Goal: Check status: Check status

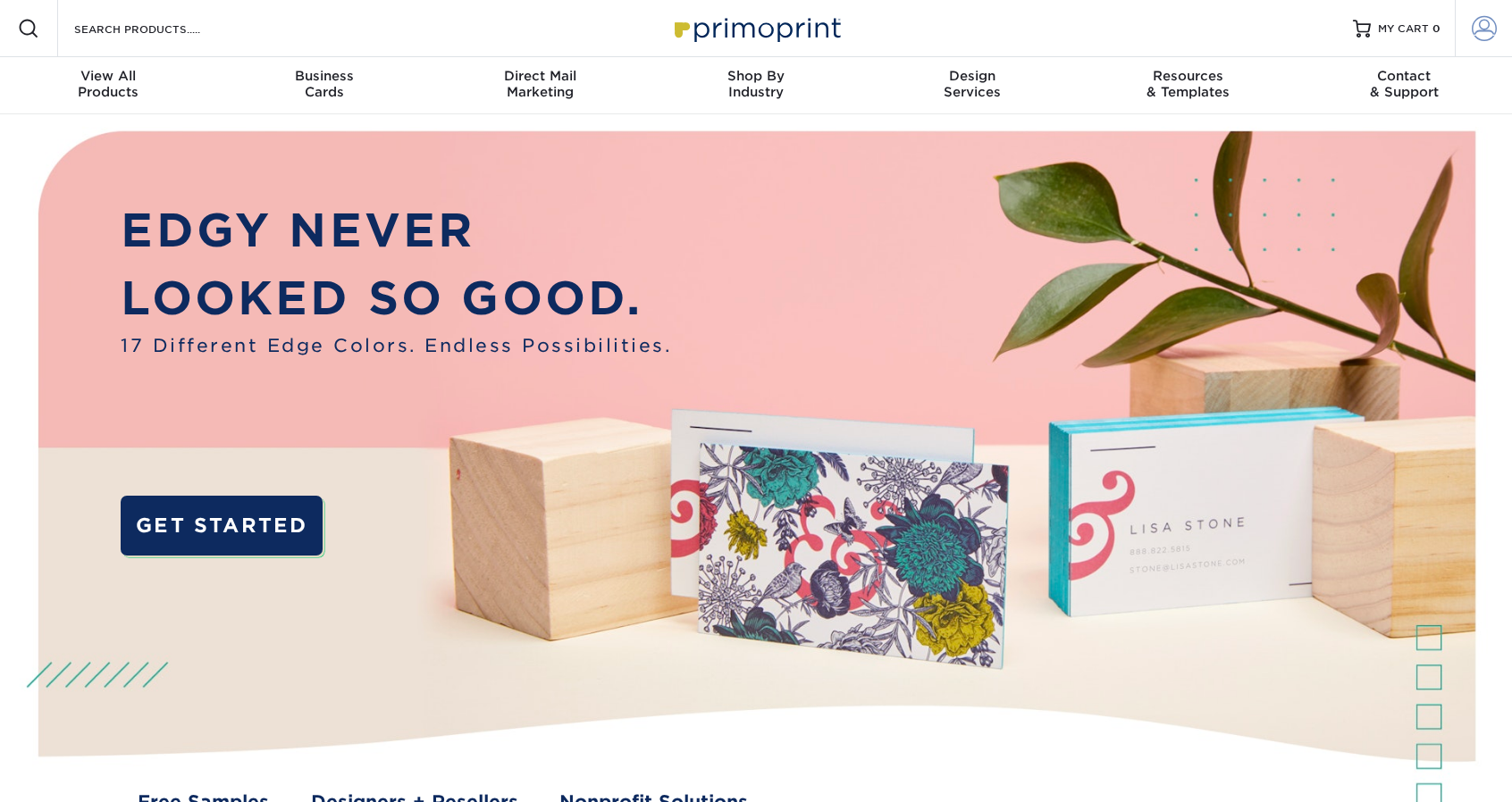
click at [1471, 18] on span at bounding box center [1483, 28] width 25 height 25
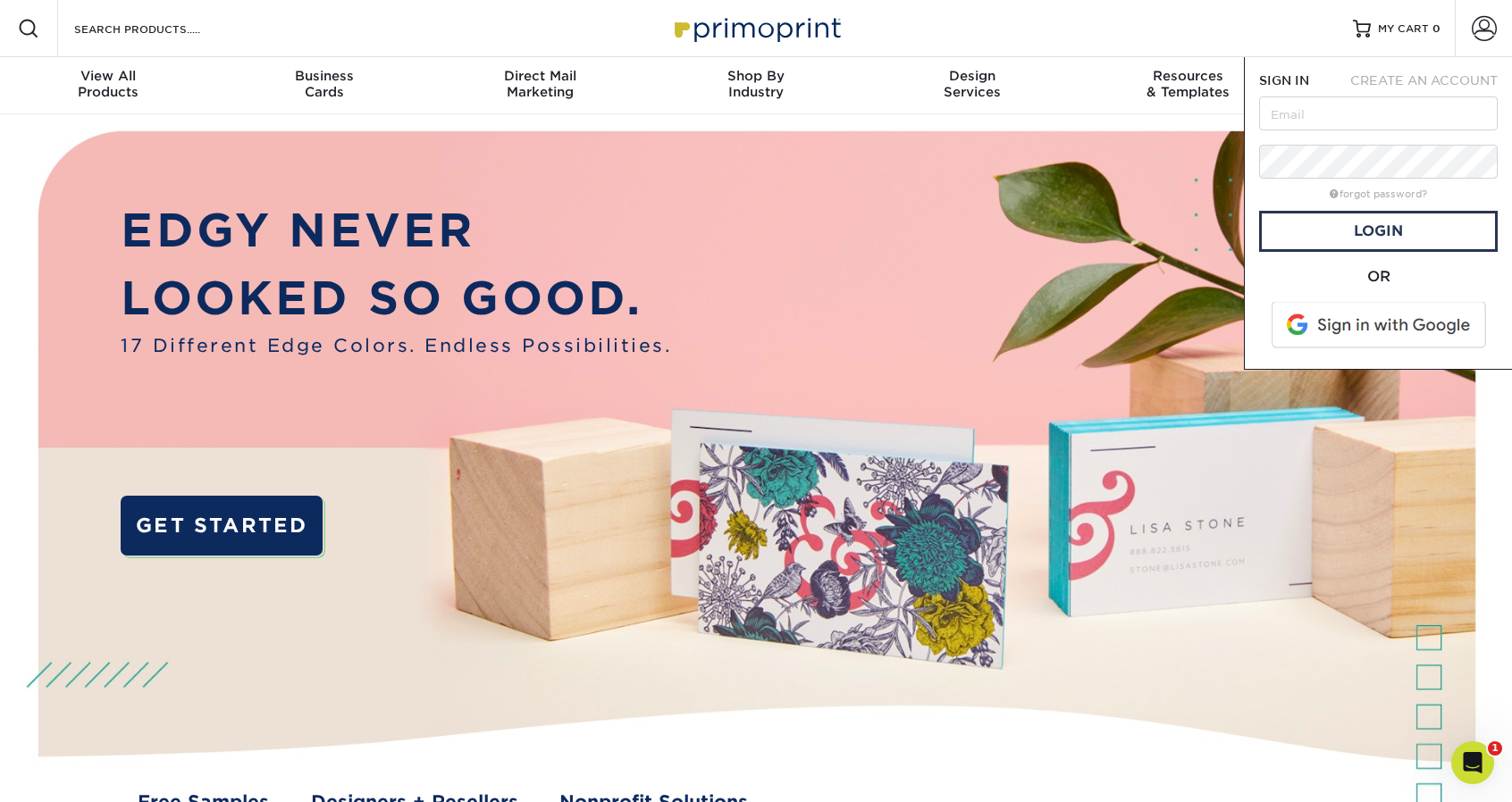
click at [1371, 335] on span at bounding box center [1379, 324] width 227 height 46
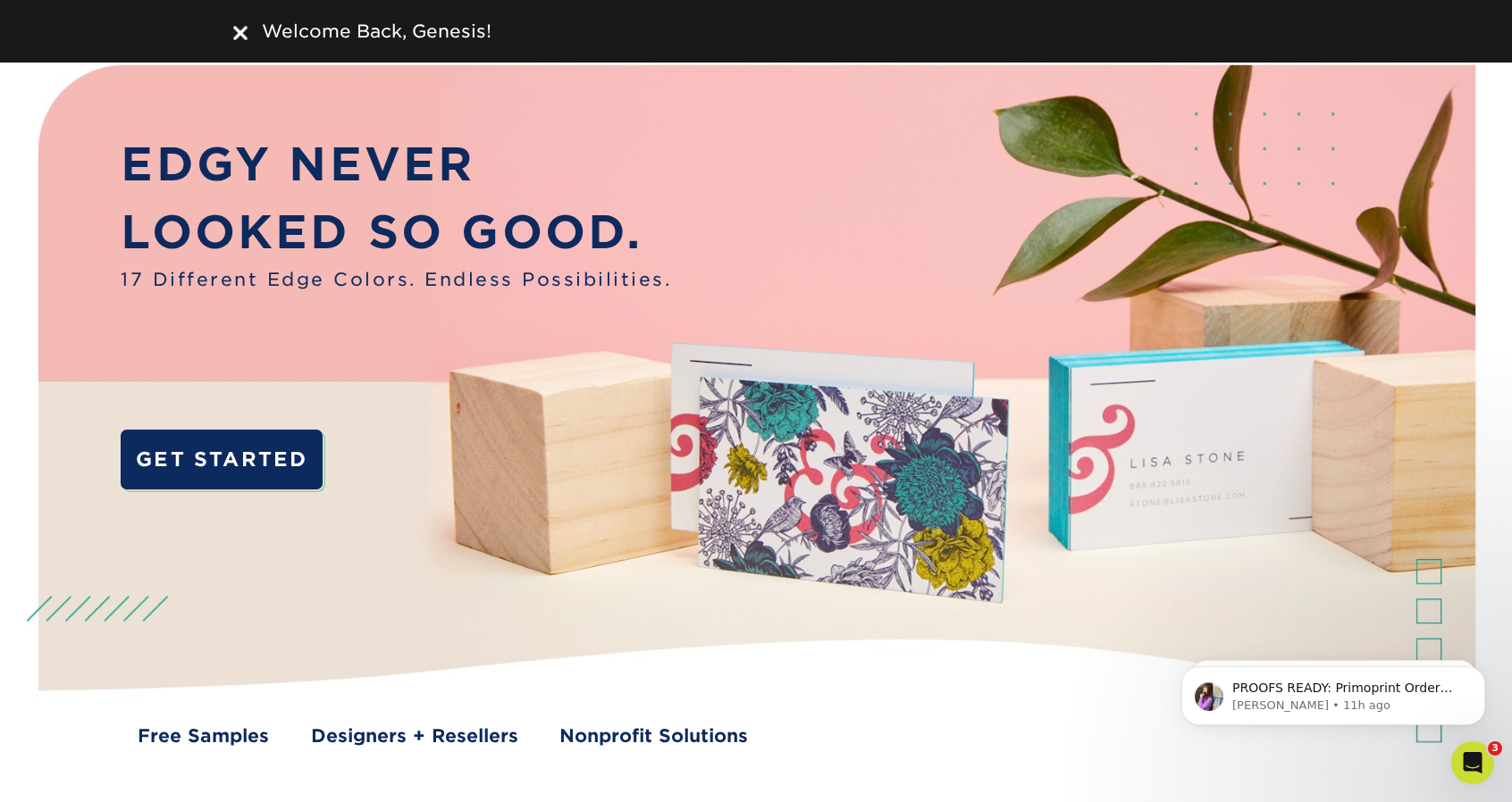
scroll to position [423, 0]
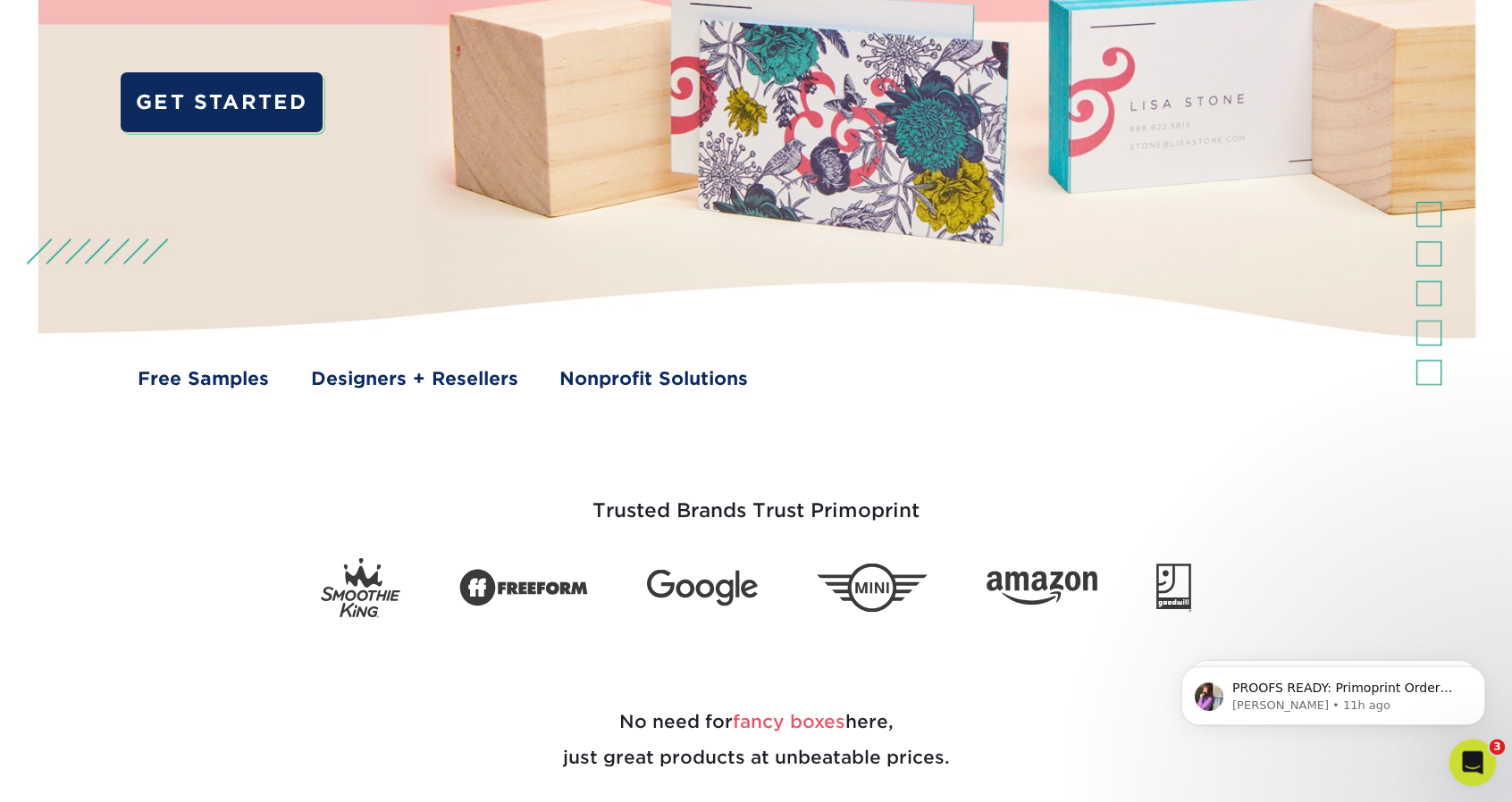
click at [1478, 761] on icon "Open Intercom Messenger" at bounding box center [1470, 761] width 30 height 30
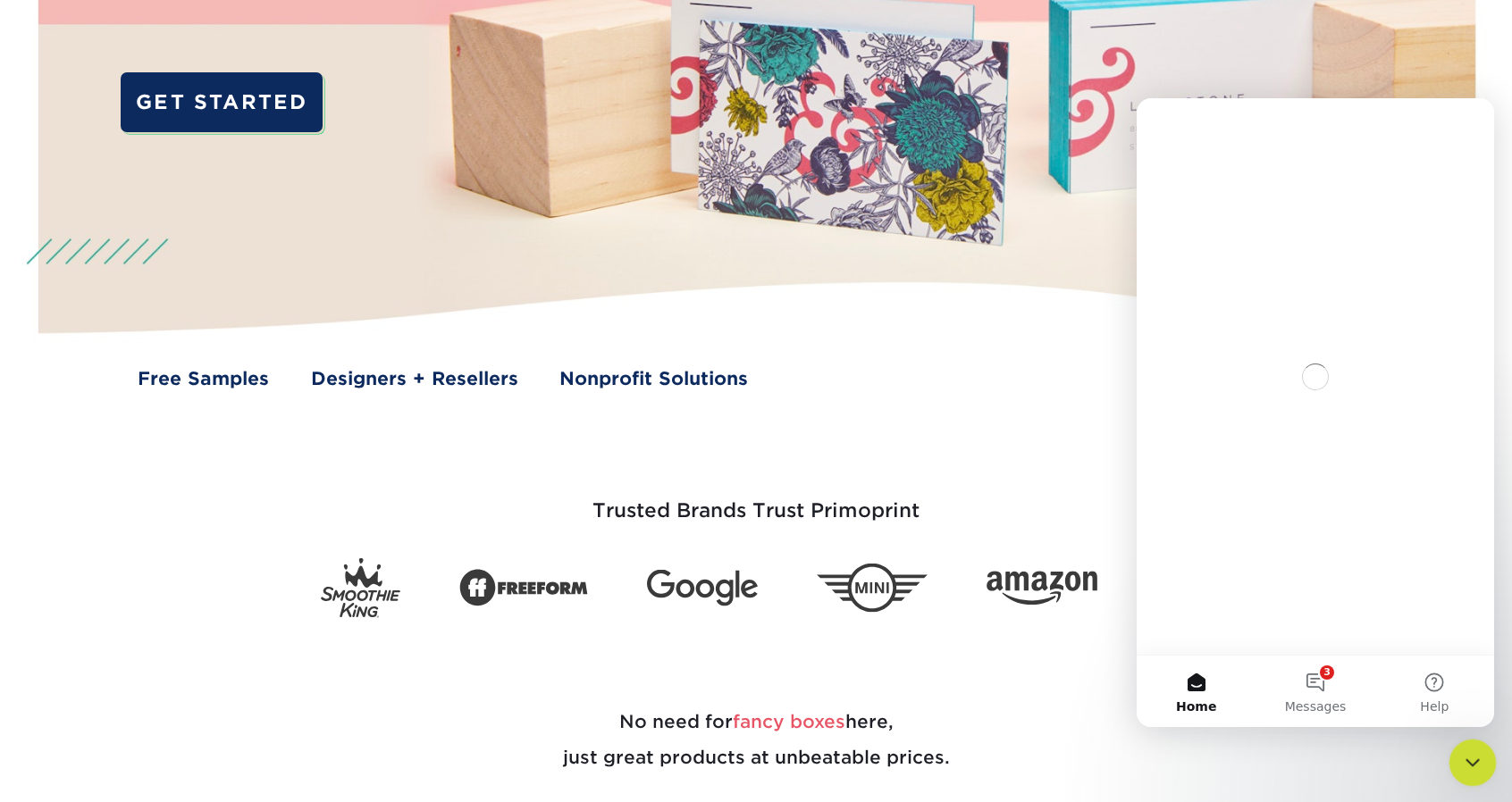
scroll to position [0, 0]
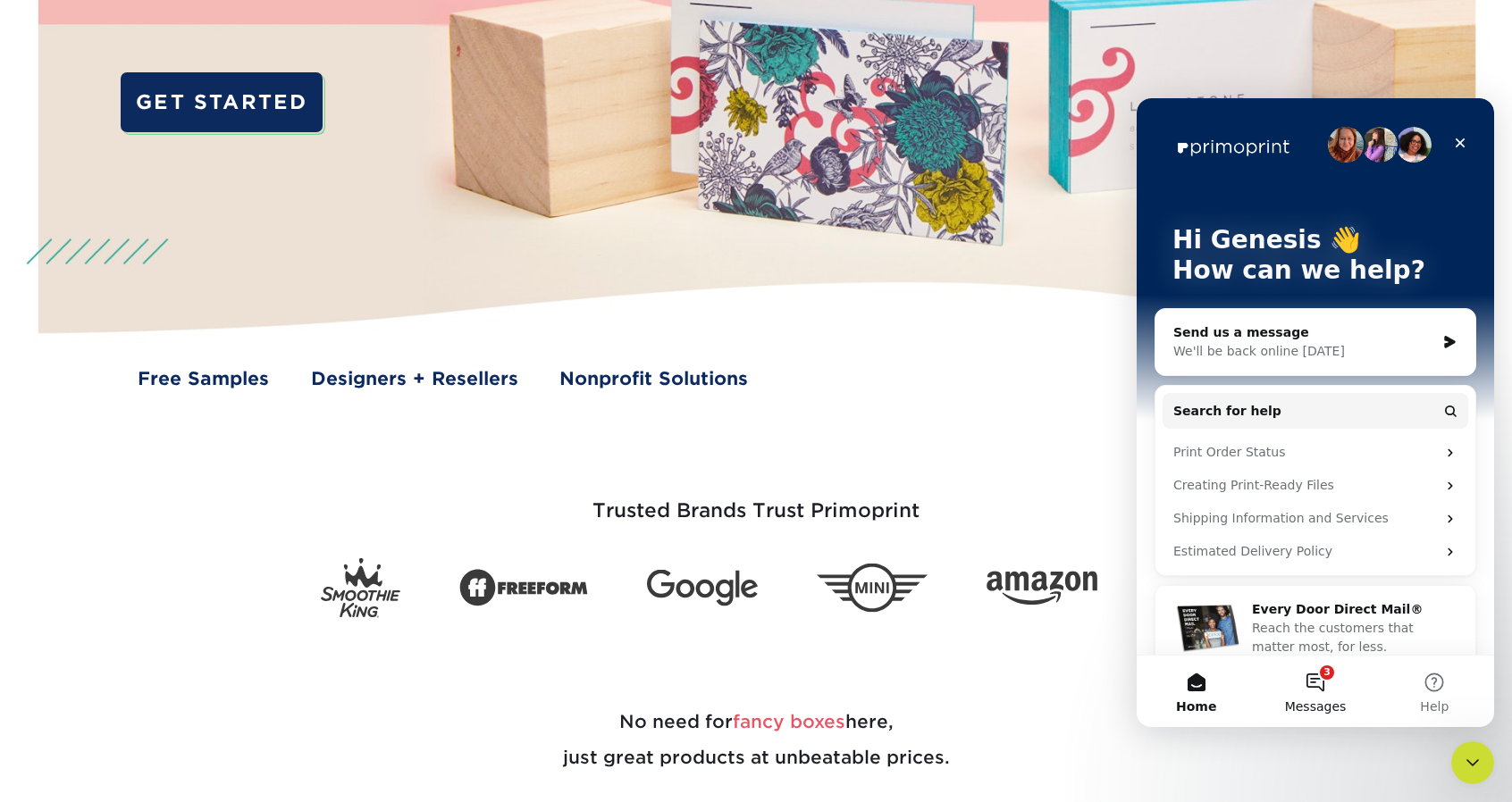
click at [1321, 683] on button "3 Messages" at bounding box center [1315, 691] width 119 height 71
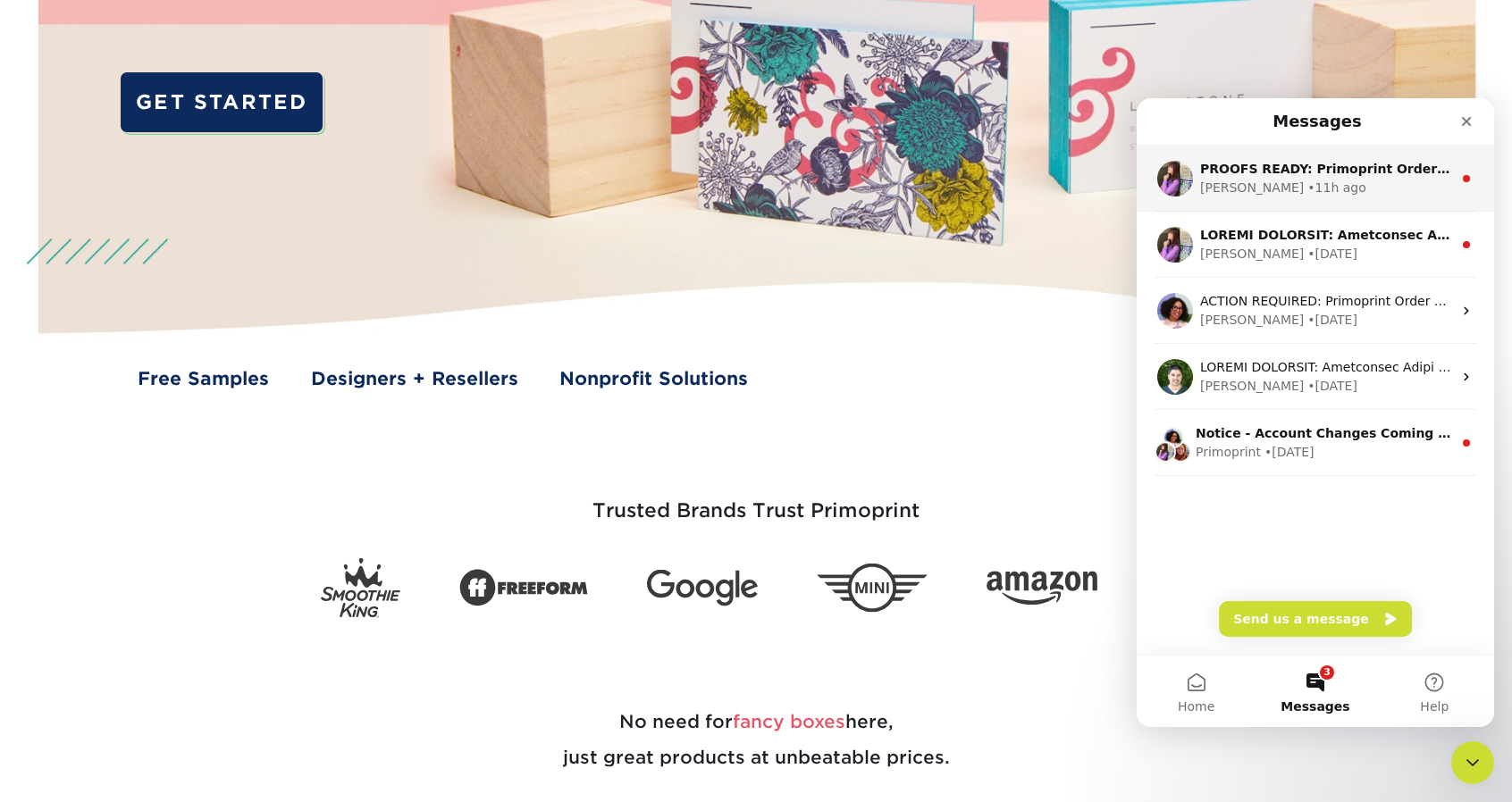
click at [1328, 201] on div "PROOFS READY: Primoprint Order 25928-53646-25109 Thank you for placing your pri…" at bounding box center [1314, 178] width 357 height 66
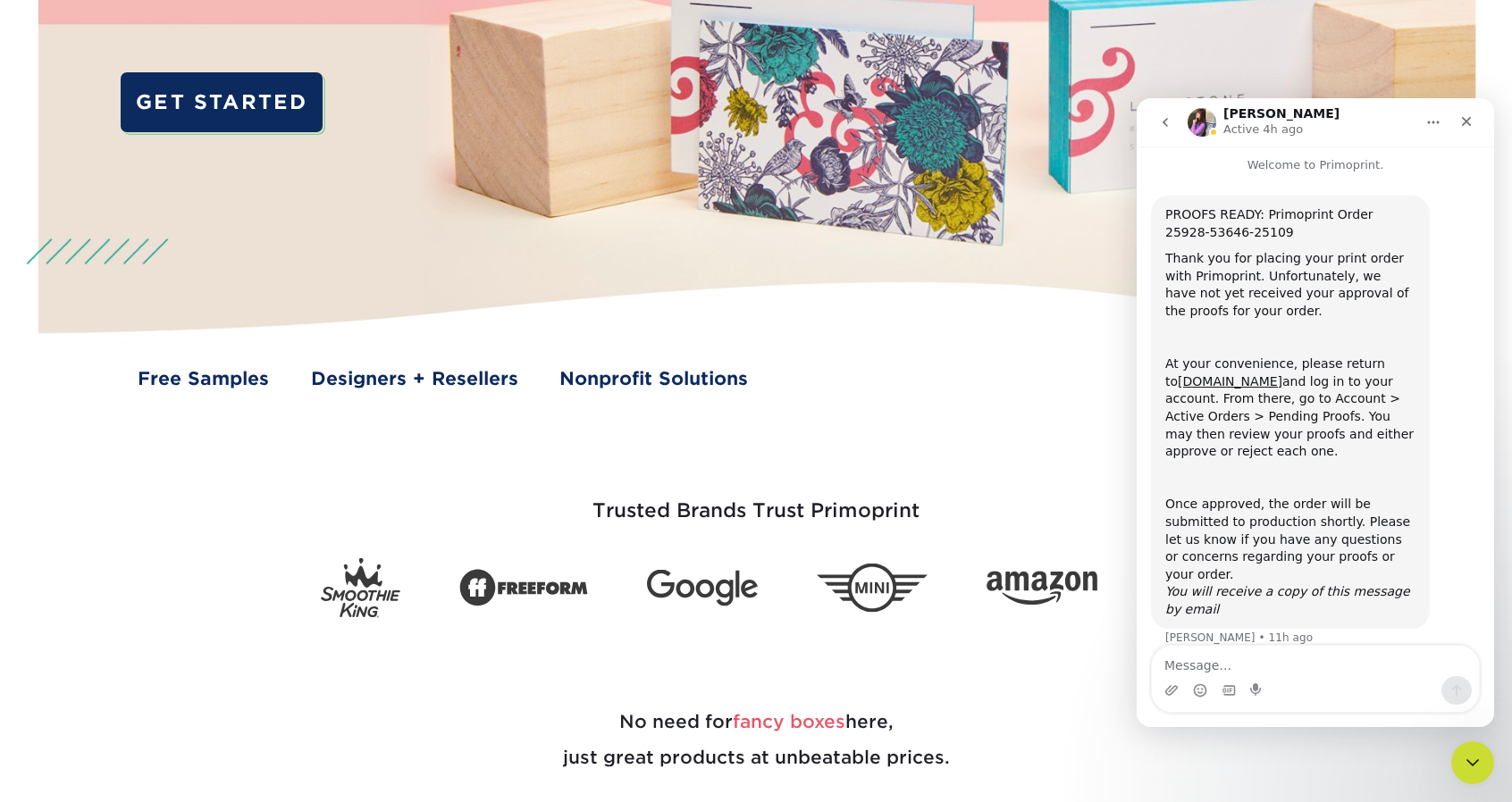
scroll to position [8, 0]
click at [1462, 121] on icon "Close" at bounding box center [1467, 122] width 14 height 14
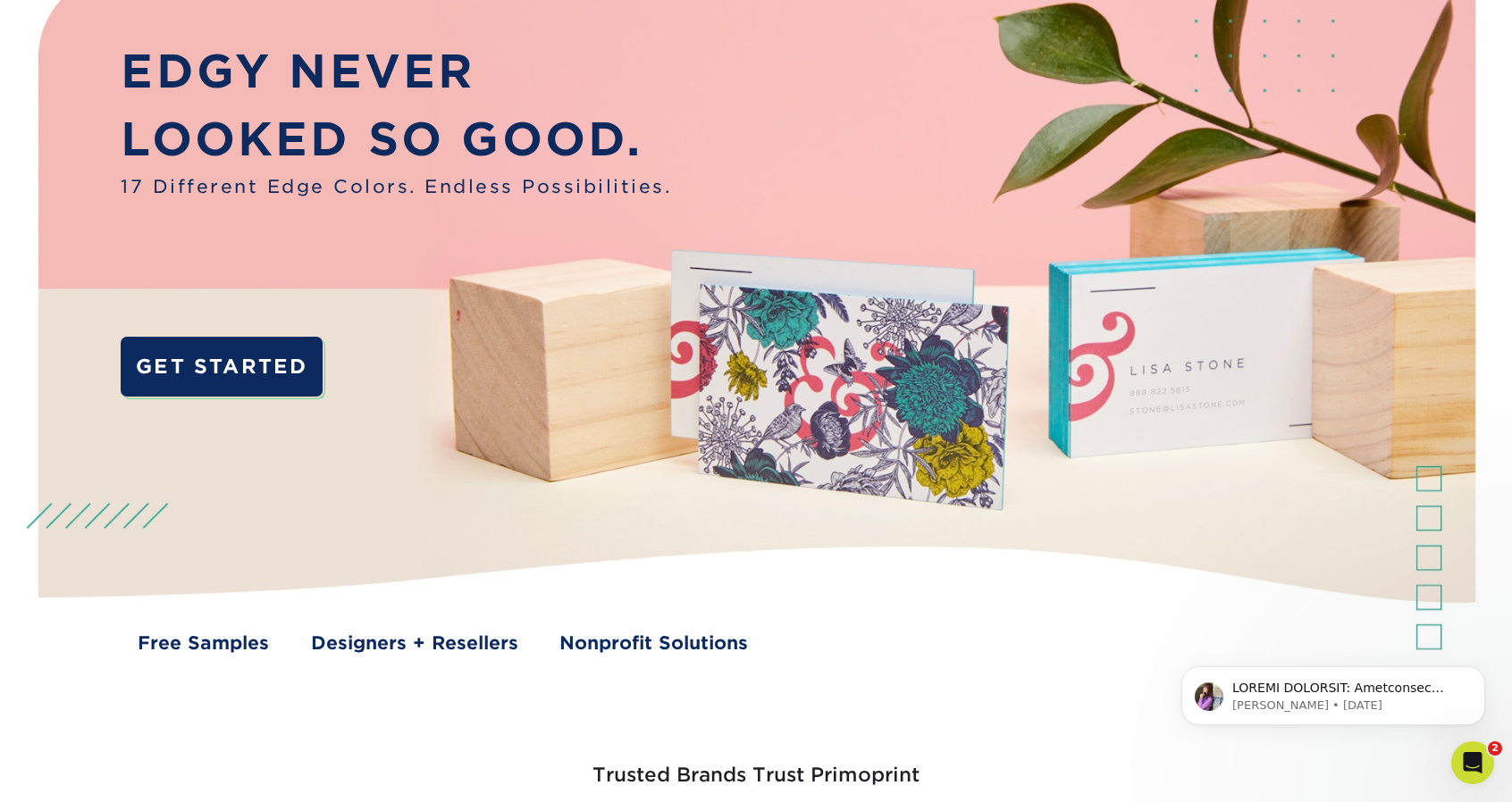
scroll to position [0, 0]
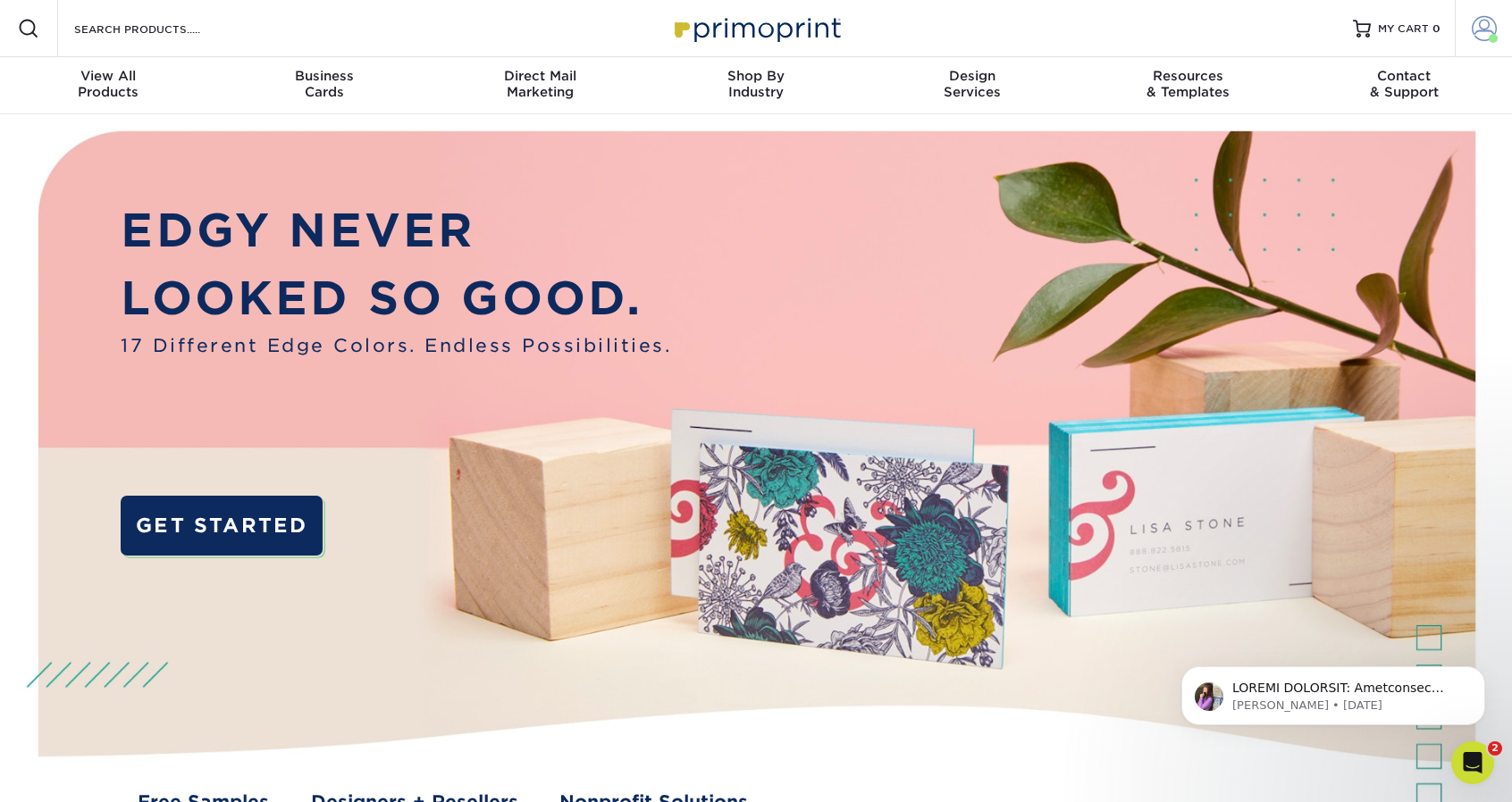
click at [1472, 24] on span at bounding box center [1483, 28] width 25 height 25
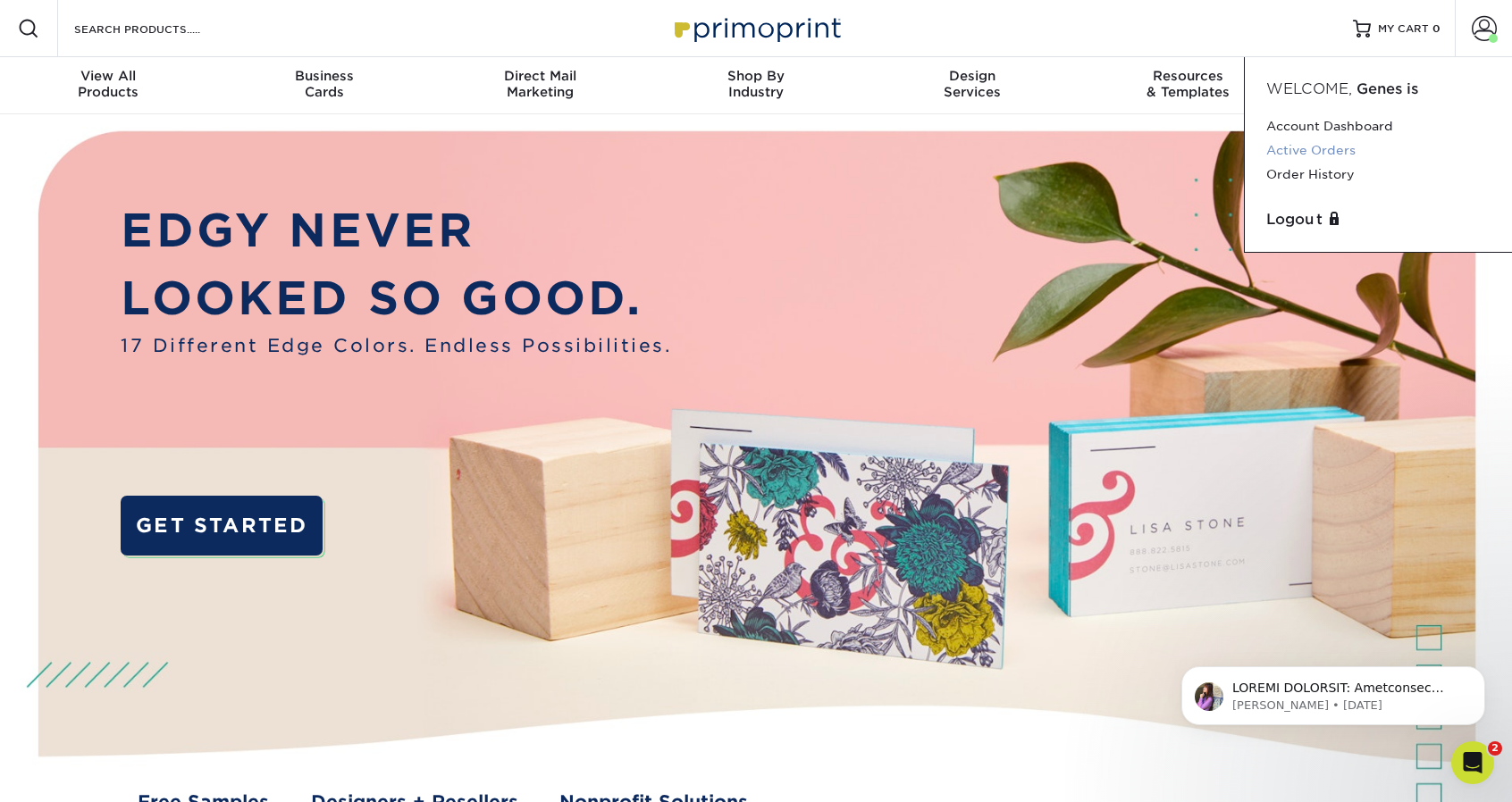
click at [1356, 150] on link "Active Orders" at bounding box center [1378, 150] width 224 height 24
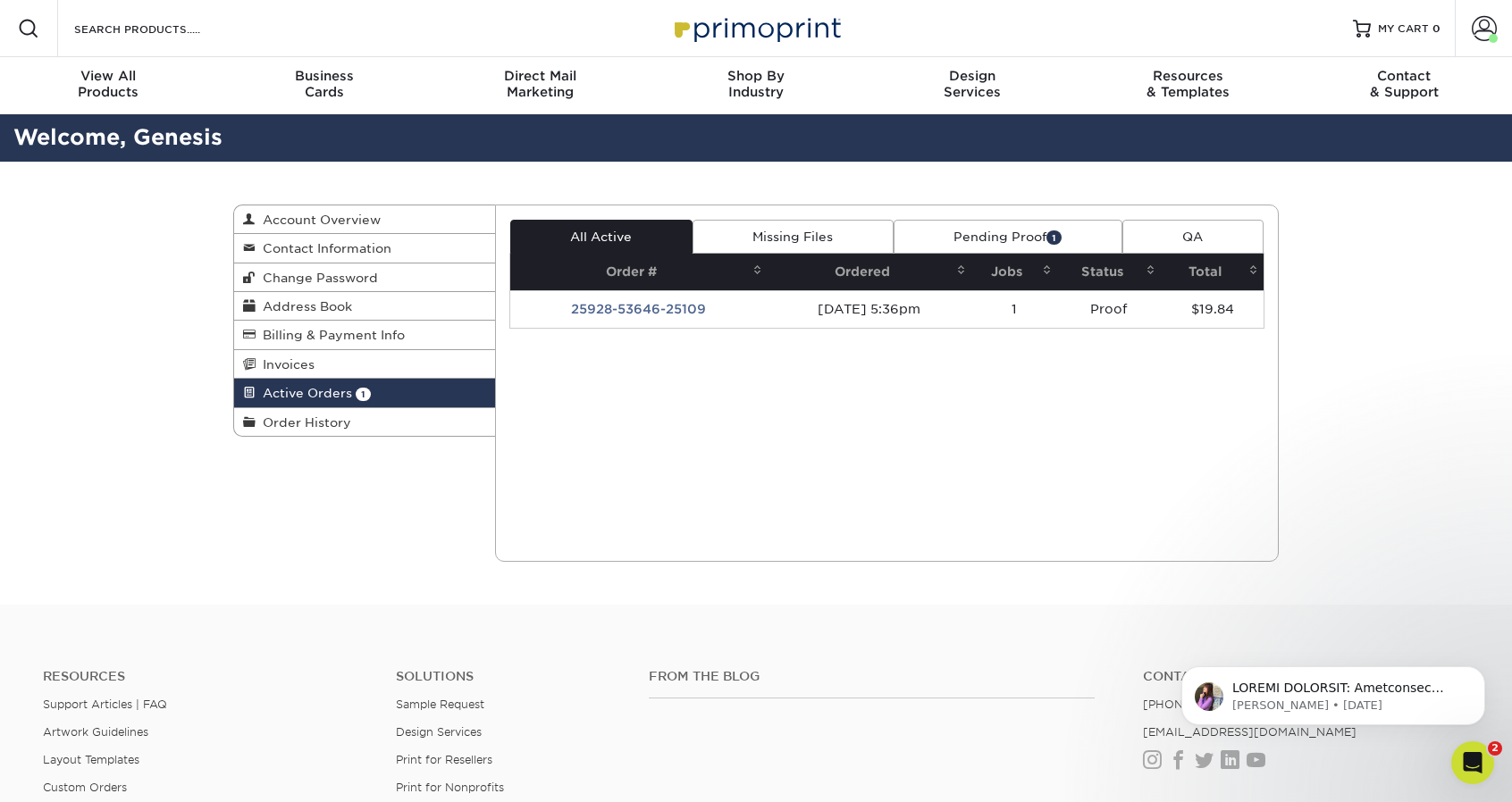
click at [1023, 236] on link "Pending Proof 1" at bounding box center [1008, 236] width 228 height 34
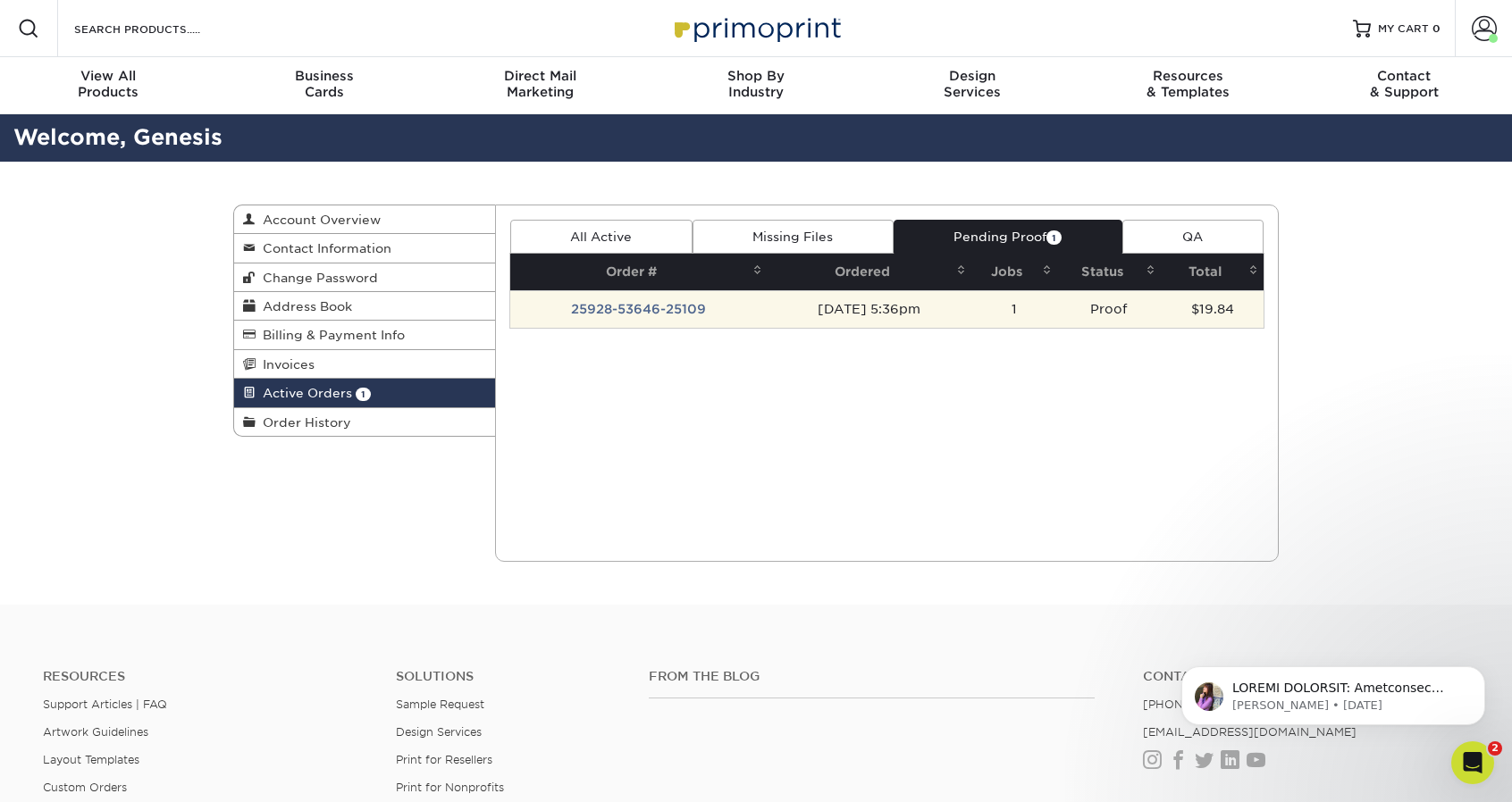
click at [942, 302] on td "09/28/2025 5:36pm" at bounding box center [869, 310] width 204 height 38
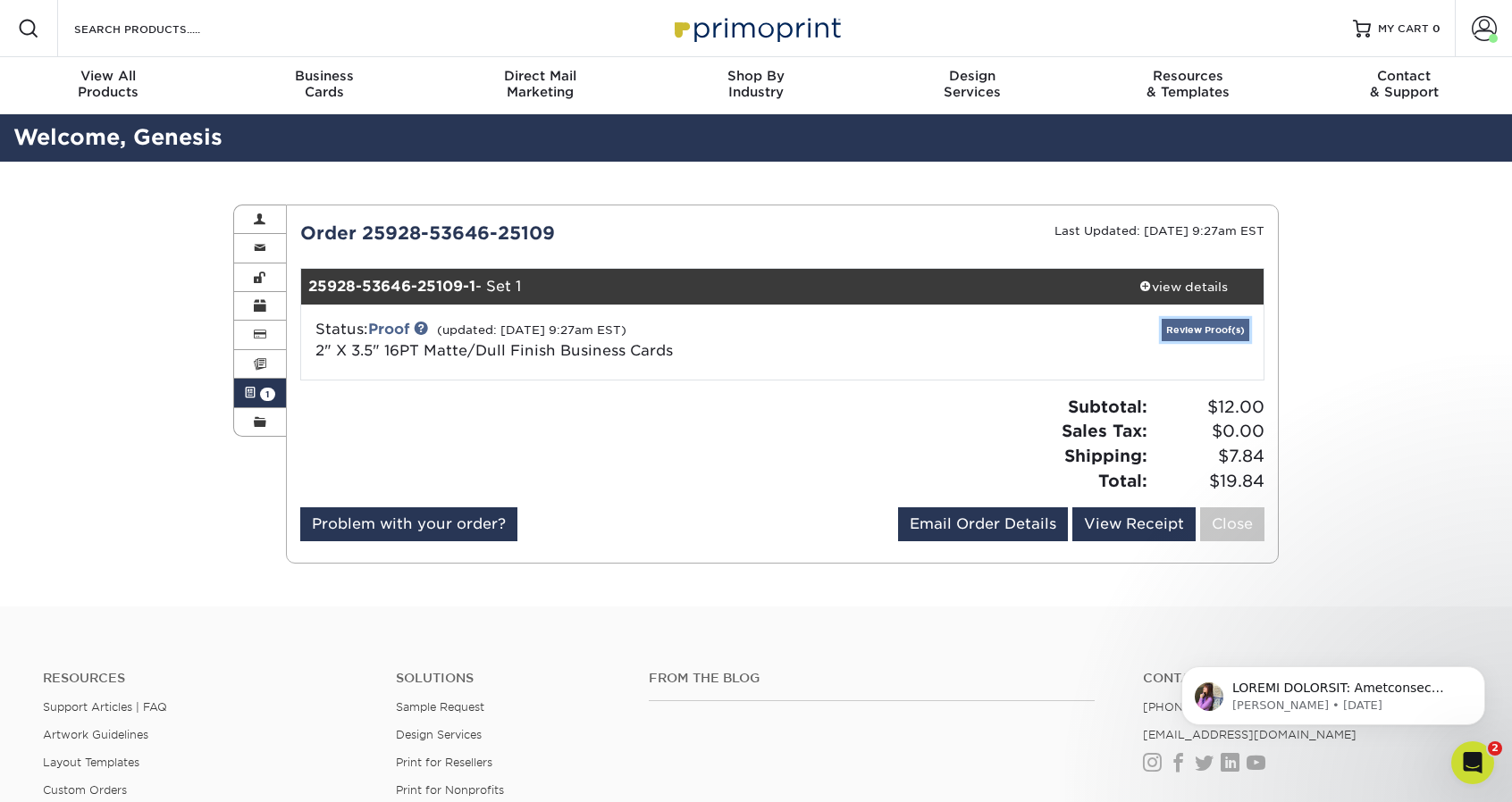
click at [1179, 329] on link "Review Proof(s)" at bounding box center [1205, 330] width 88 height 23
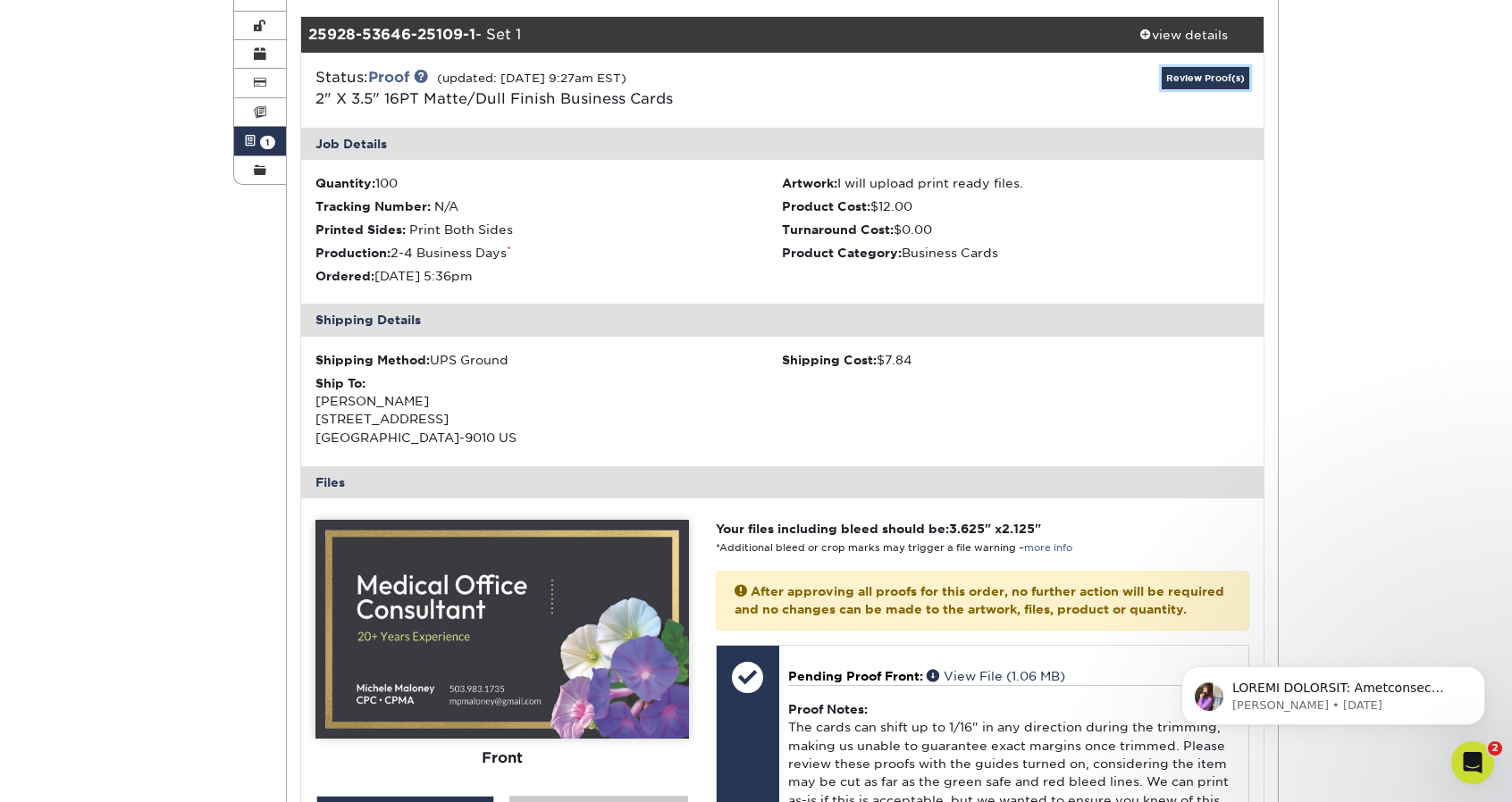
scroll to position [594, 0]
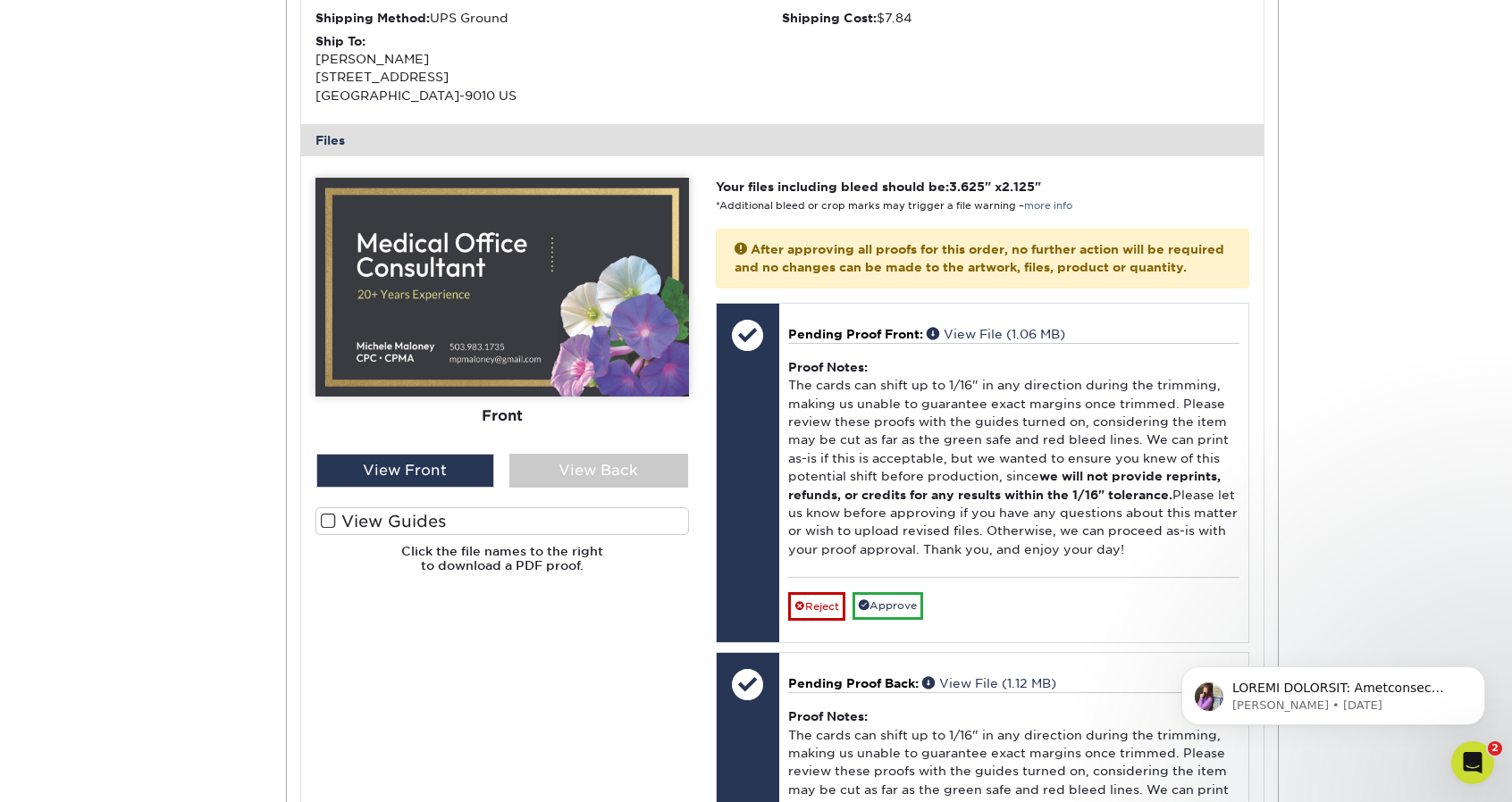
click at [320, 519] on span at bounding box center [327, 521] width 15 height 17
click at [0, 0] on input "View Guides" at bounding box center [0, 0] width 0 height 0
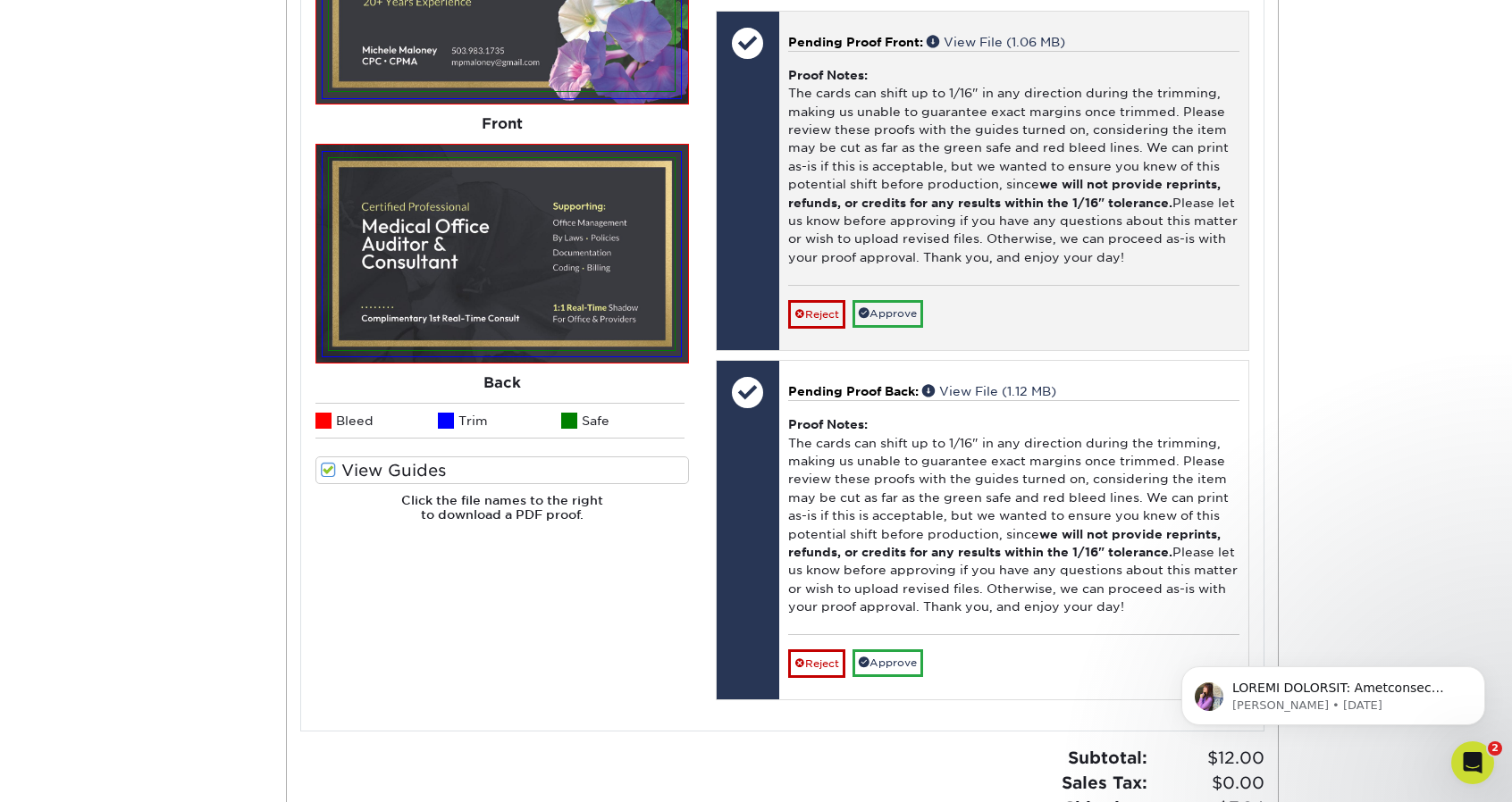
scroll to position [887, 0]
click at [903, 315] on link "Approve" at bounding box center [887, 313] width 70 height 28
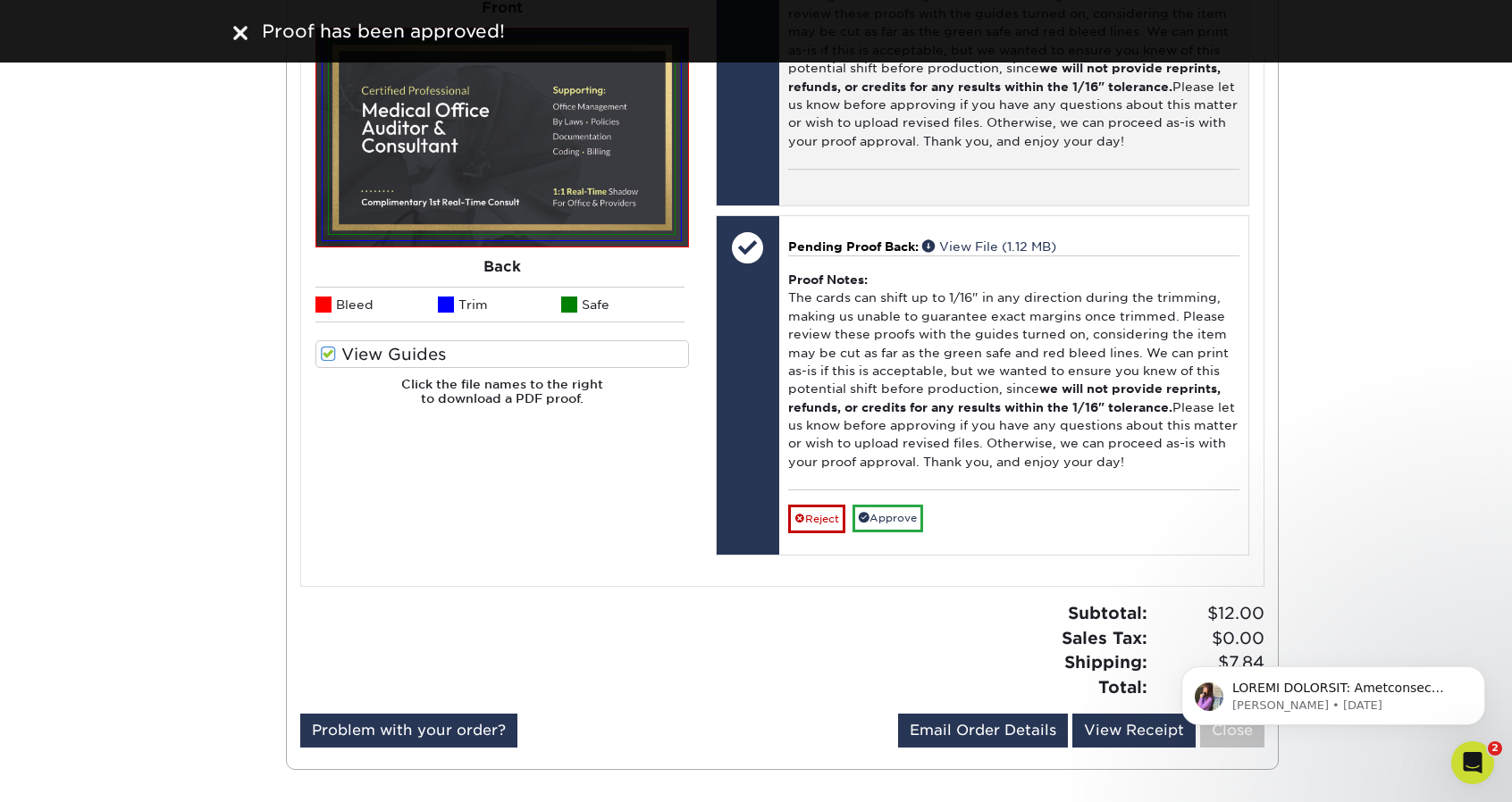
scroll to position [1002, 0]
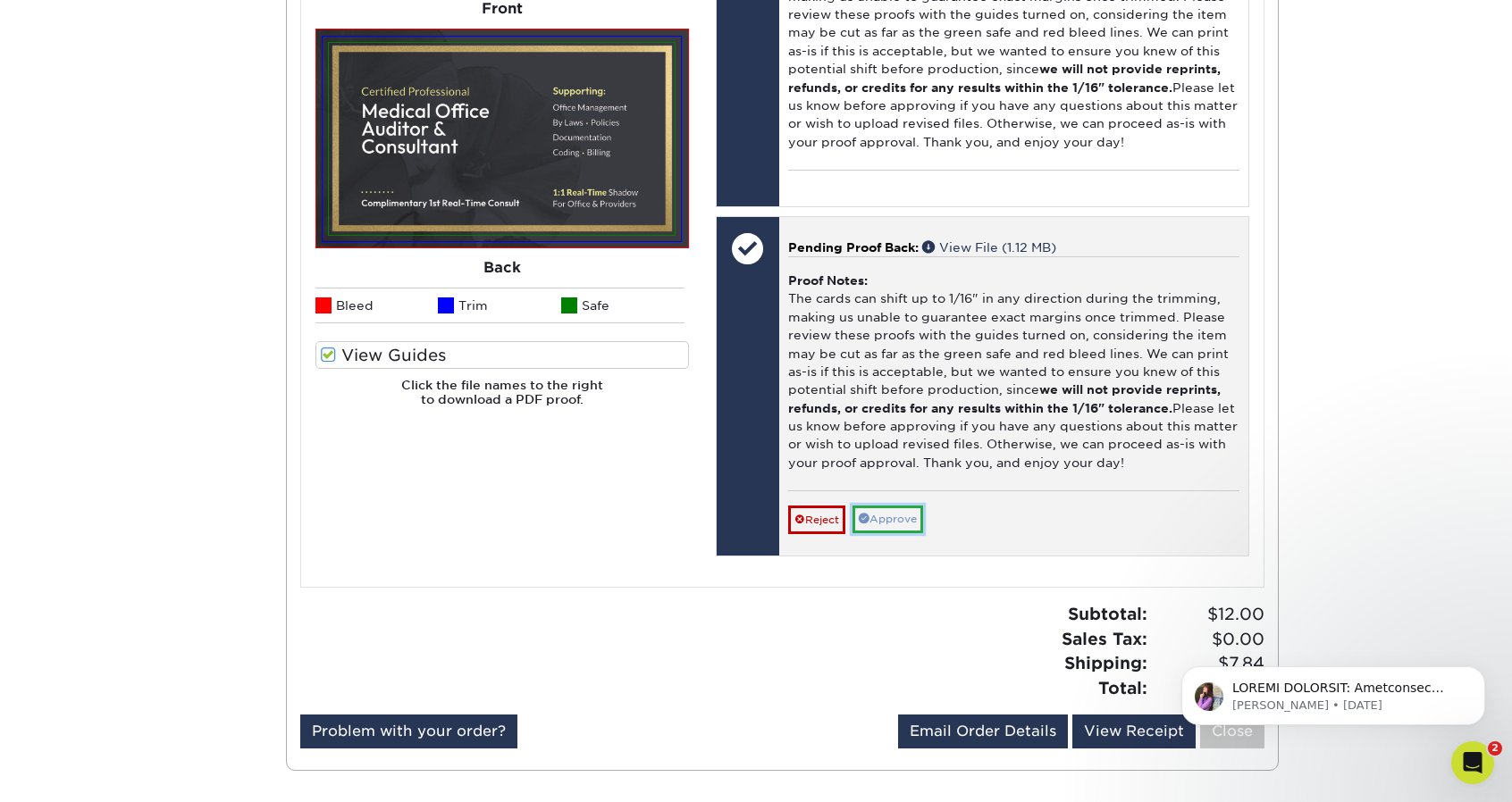
click at [902, 524] on link "Approve" at bounding box center [887, 519] width 70 height 28
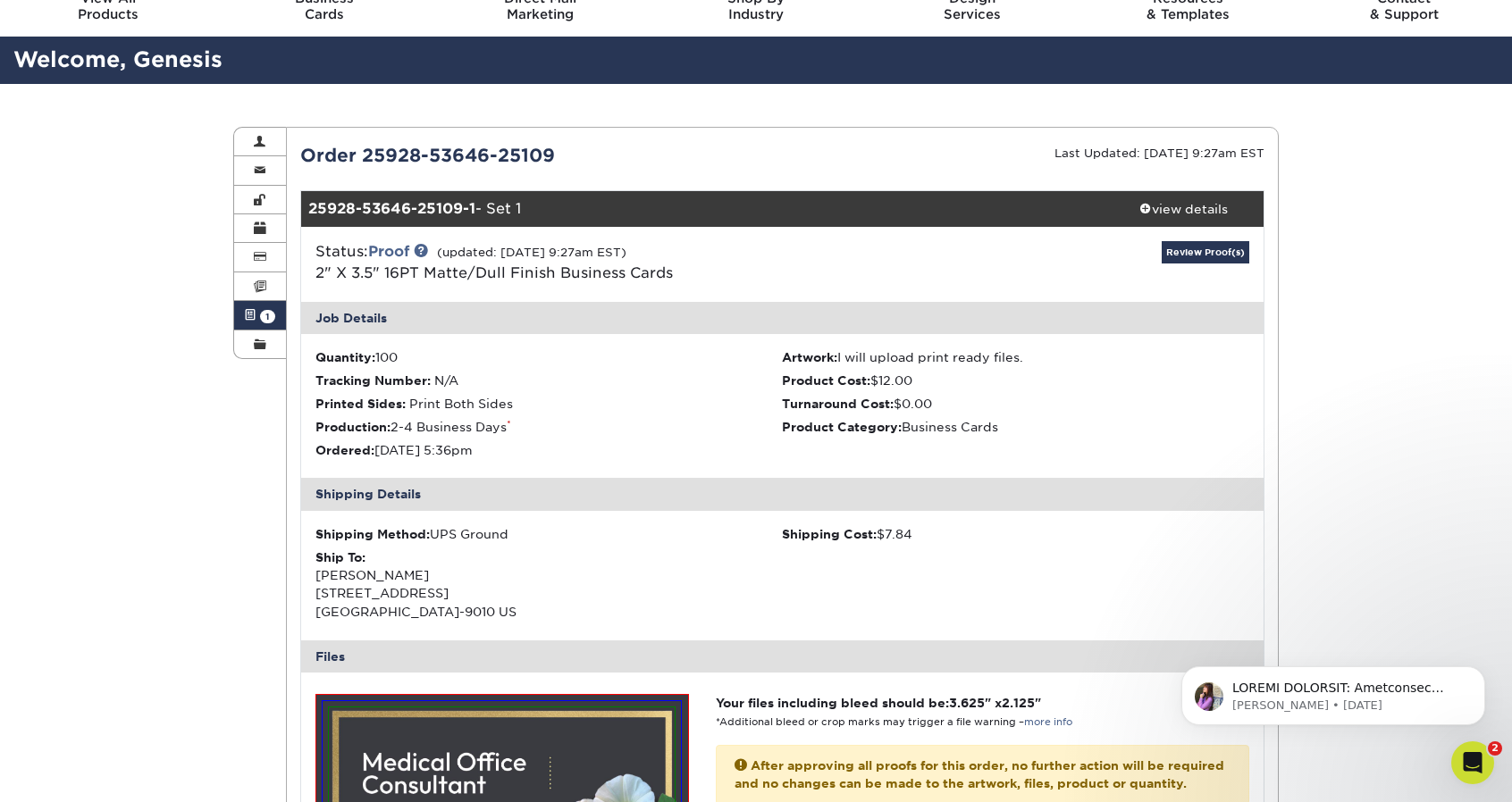
scroll to position [76, 0]
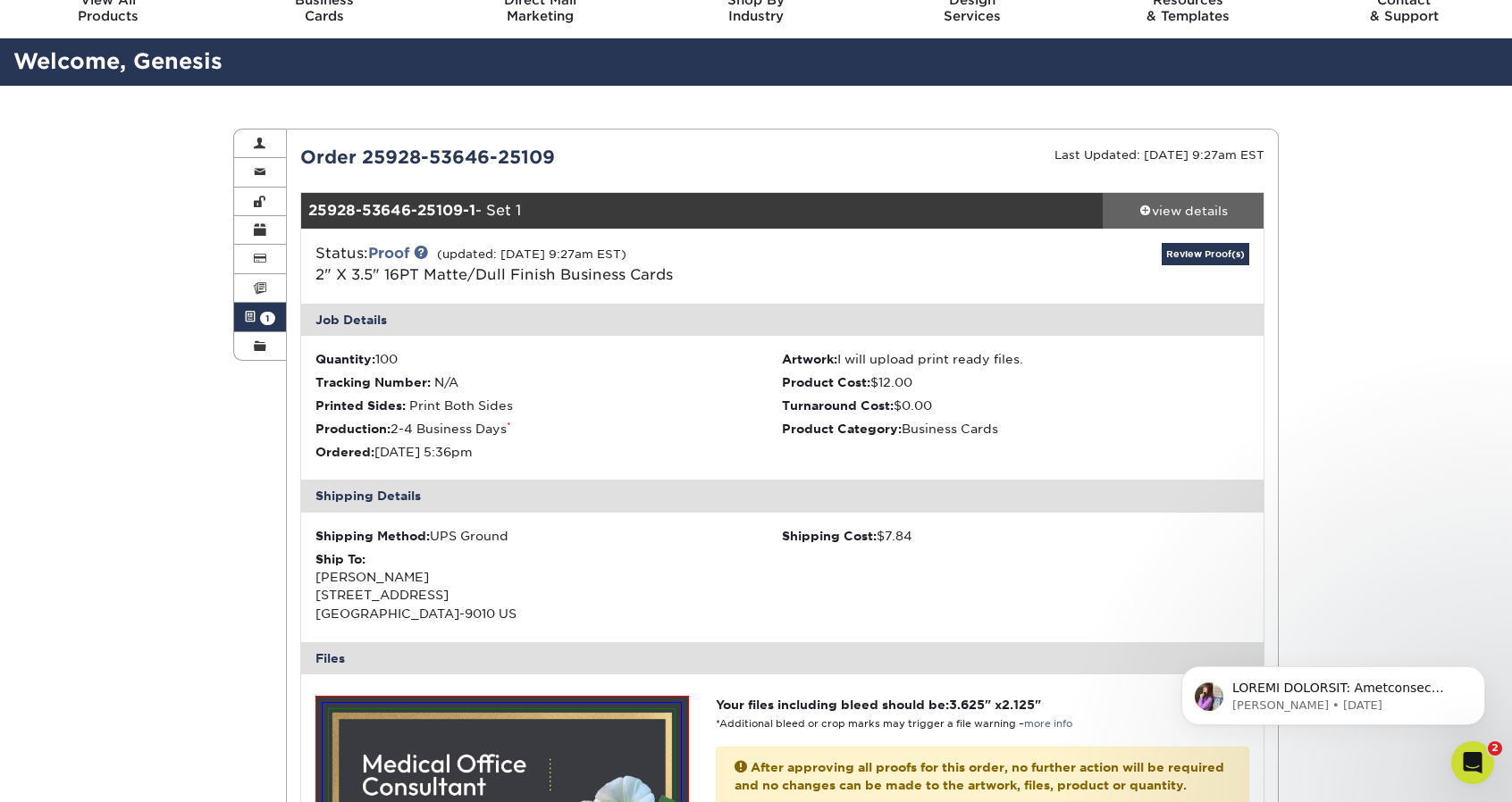
click at [1165, 193] on link "view details" at bounding box center [1183, 211] width 161 height 36
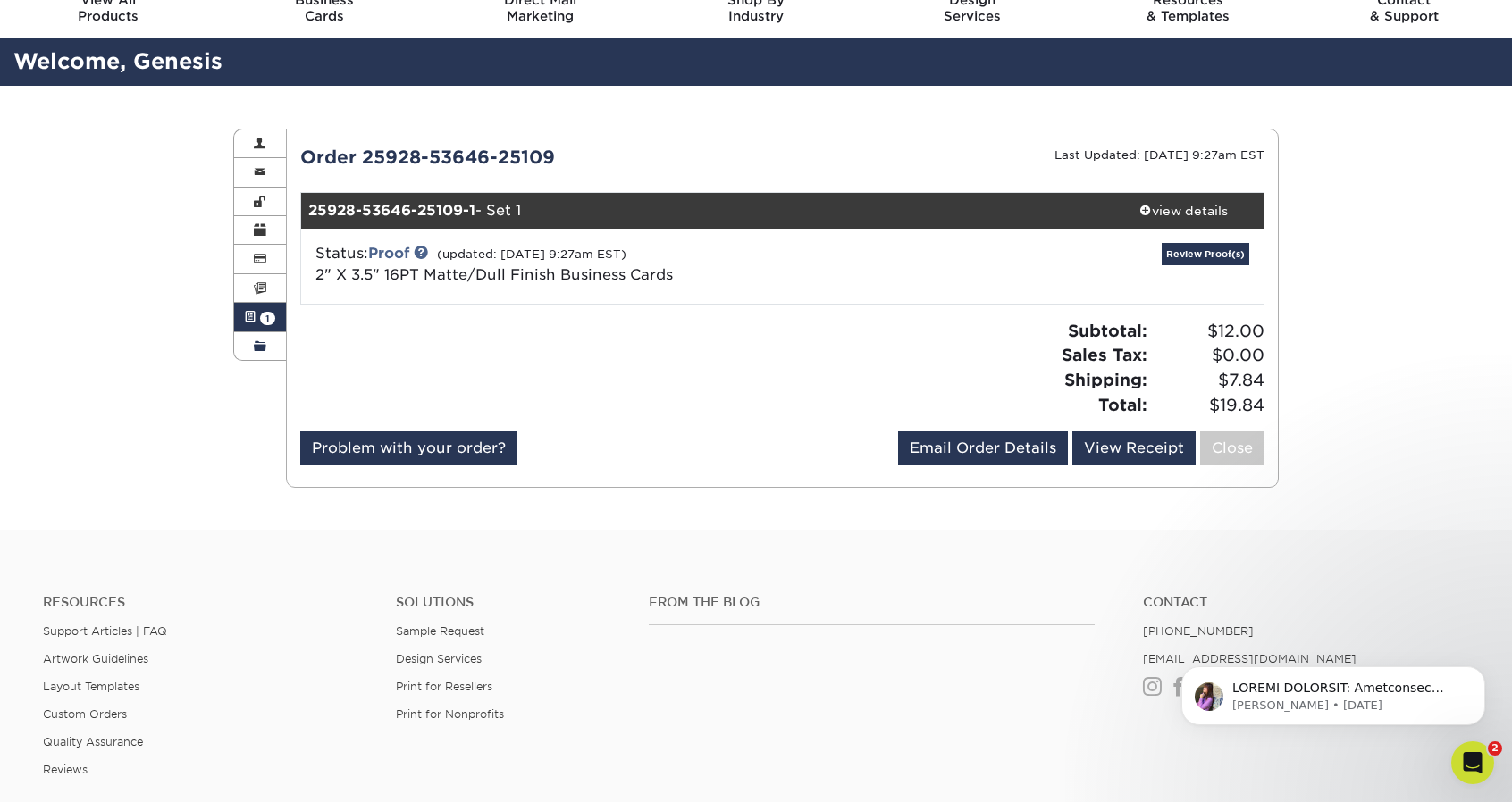
click at [245, 348] on link "Order History" at bounding box center [260, 346] width 51 height 28
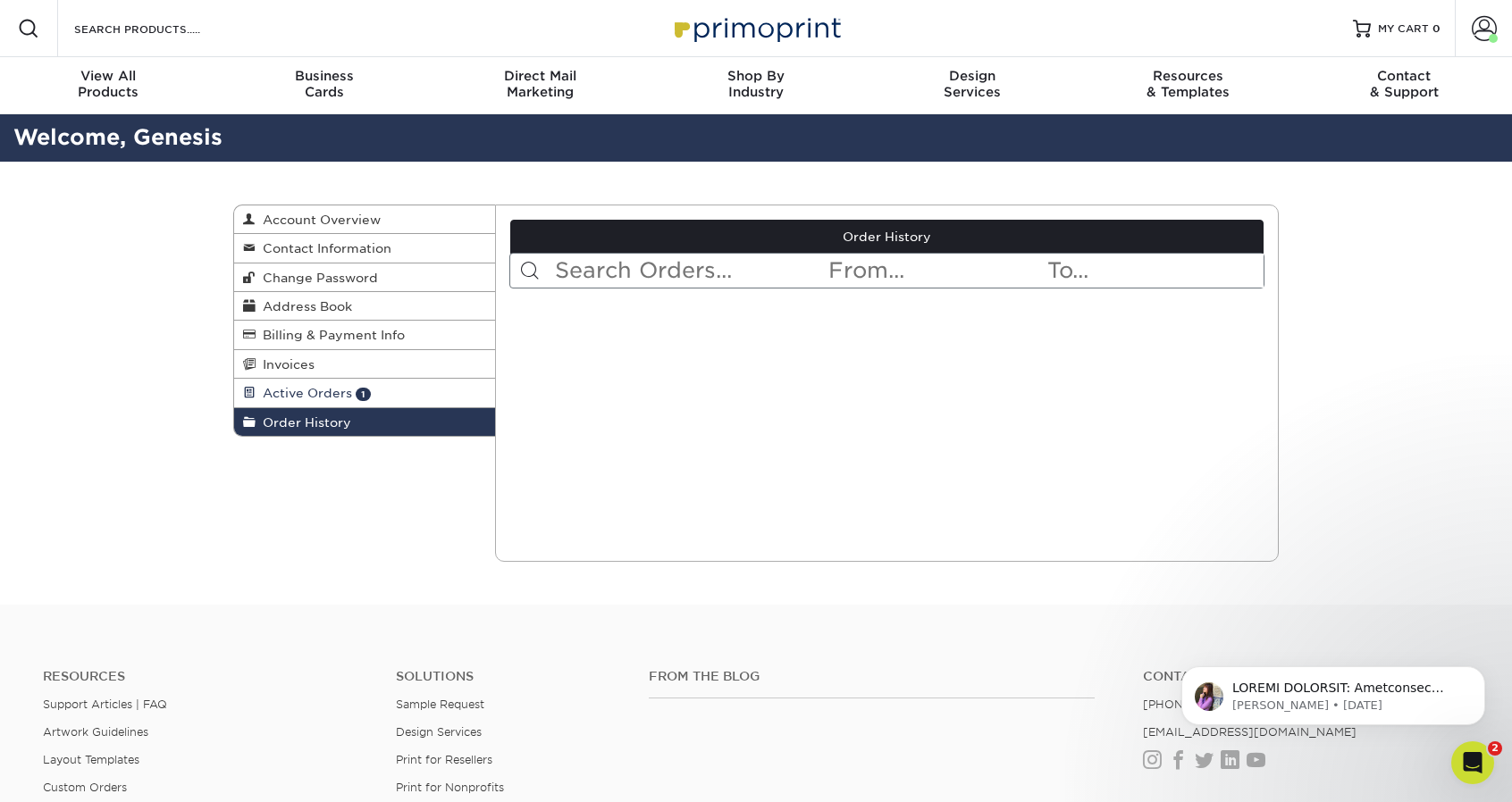
click at [311, 395] on span "Active Orders" at bounding box center [304, 393] width 97 height 14
